Goal: Use online tool/utility: Utilize a website feature to perform a specific function

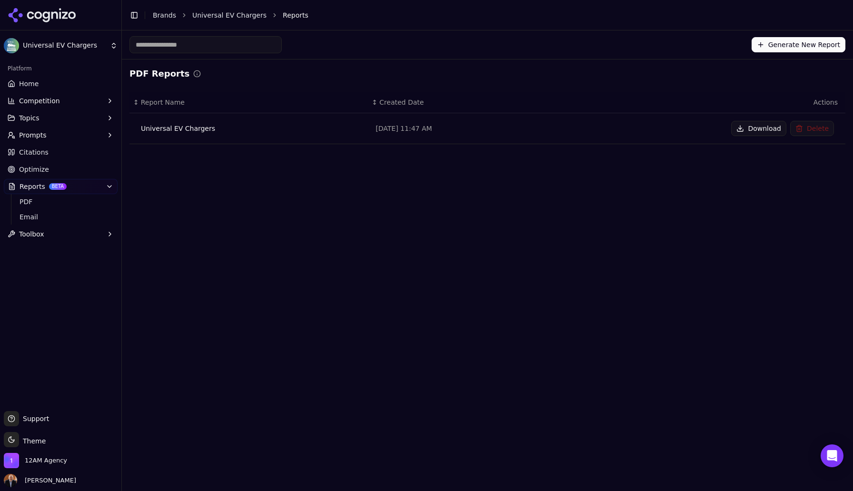
click at [31, 236] on span "Toolbox" at bounding box center [31, 234] width 25 height 10
click at [38, 249] on span "llms.txt Generator" at bounding box center [61, 250] width 83 height 10
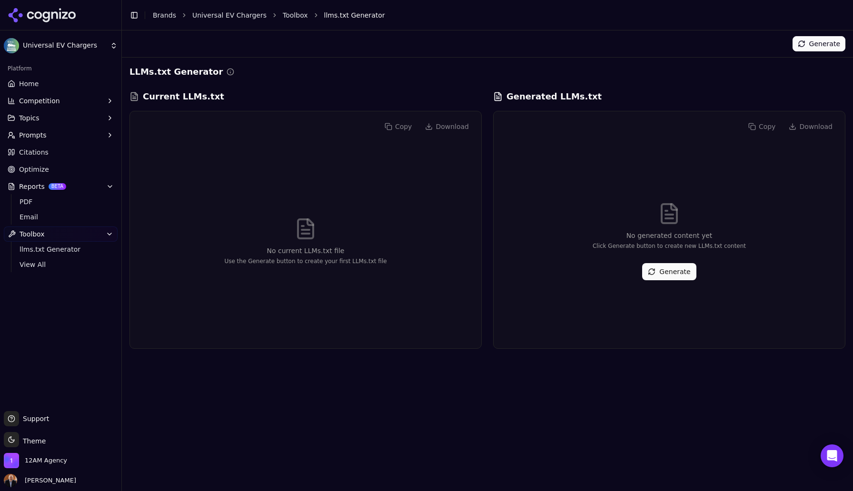
click at [186, 98] on h3 "Current LLMs.txt" at bounding box center [183, 96] width 81 height 13
drag, startPoint x: 186, startPoint y: 98, endPoint x: 217, endPoint y: 97, distance: 31.0
click at [217, 97] on div "Current LLMs.txt" at bounding box center [305, 96] width 352 height 13
click at [32, 152] on span "Citations" at bounding box center [33, 152] width 29 height 10
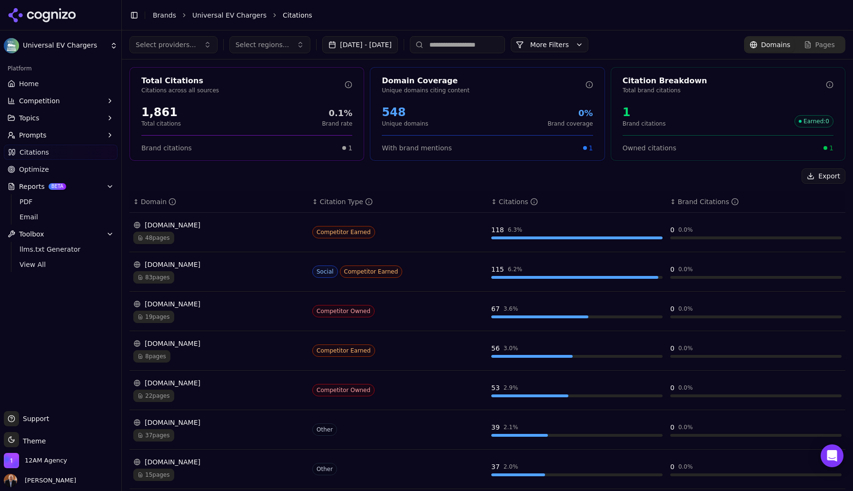
click at [38, 169] on span "Optimize" at bounding box center [34, 170] width 30 height 10
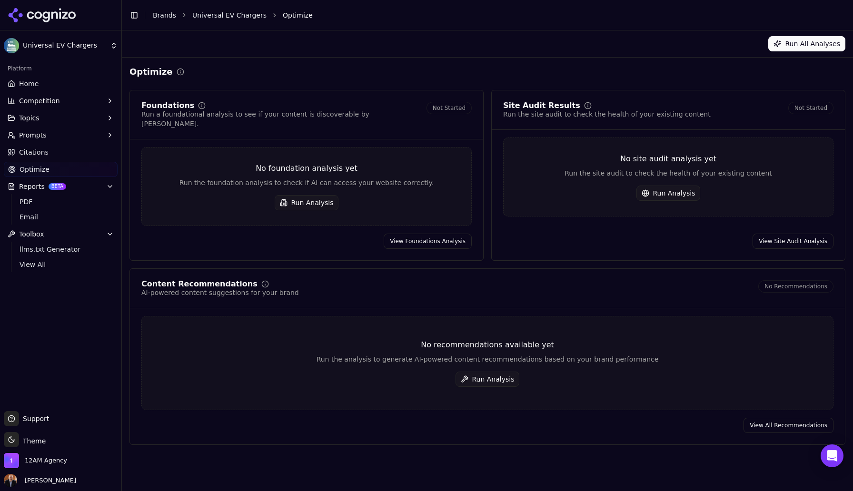
click at [805, 45] on button "Run All Analyses" at bounding box center [806, 43] width 77 height 15
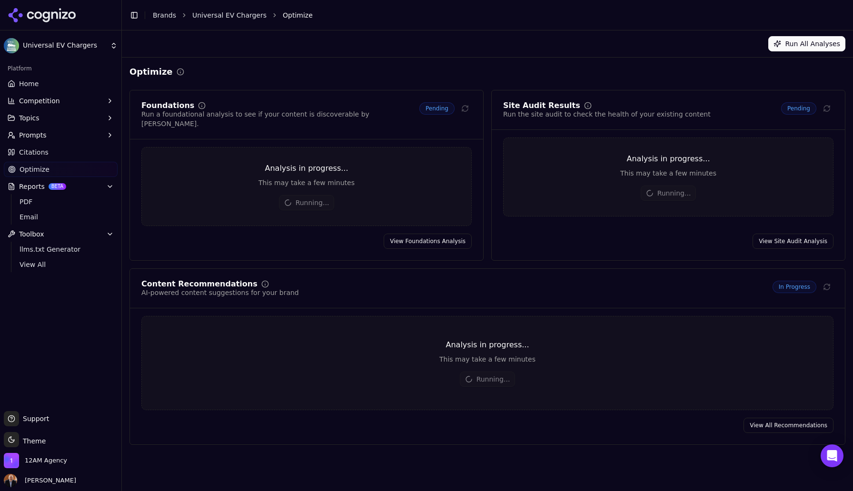
click at [101, 47] on html "Universal EV Chargers Platform Home Competition Topics Prompts Citations Optimi…" at bounding box center [426, 245] width 853 height 491
click at [287, 46] on html "Universal EV Chargers Platform Home Competition Topics Prompts Citations Optimi…" at bounding box center [426, 245] width 853 height 491
